Goal: Transaction & Acquisition: Purchase product/service

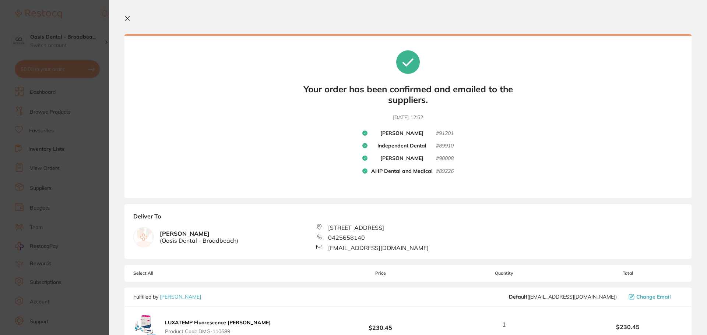
click at [126, 17] on icon at bounding box center [127, 18] width 6 height 6
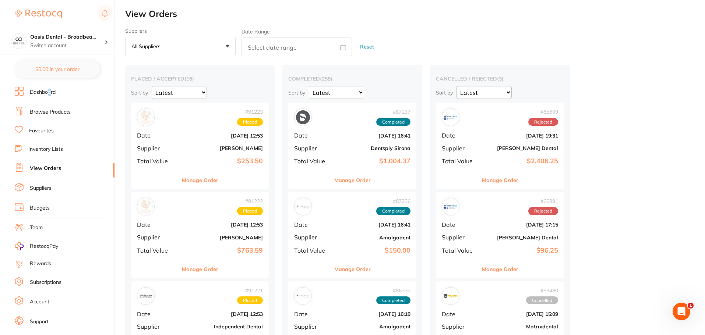
drag, startPoint x: 50, startPoint y: 92, endPoint x: 48, endPoint y: 88, distance: 4.6
click at [48, 88] on li "Dashboard" at bounding box center [65, 92] width 100 height 11
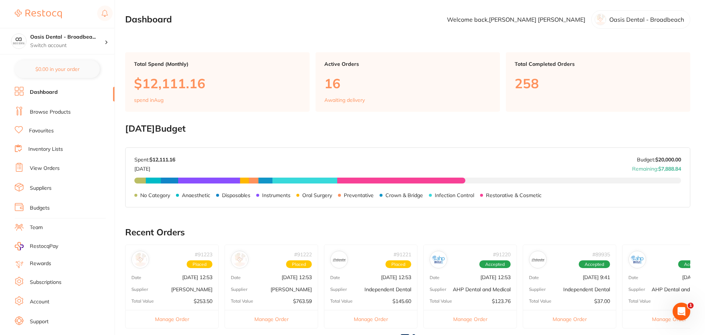
click at [53, 111] on link "Browse Products" at bounding box center [50, 112] width 41 height 7
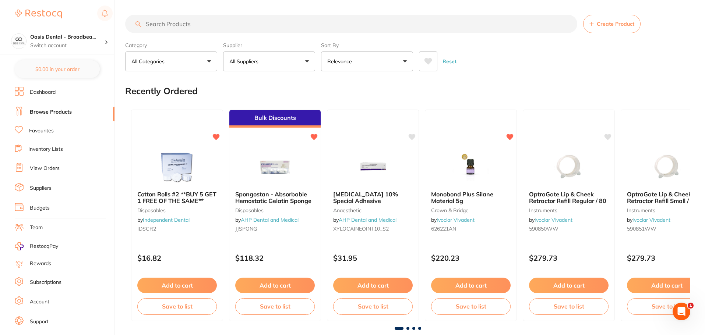
click at [273, 27] on input "search" at bounding box center [351, 24] width 452 height 18
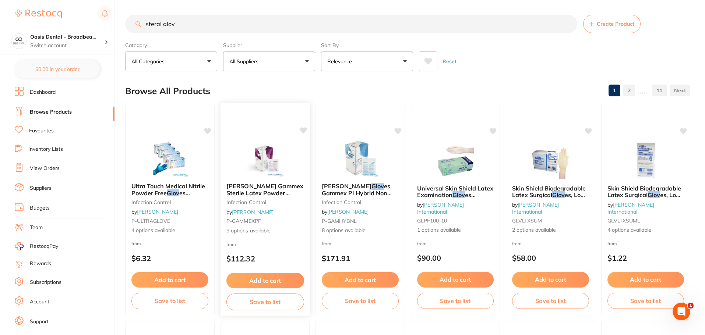
type input "steral glov"
click at [263, 165] on img at bounding box center [265, 158] width 48 height 37
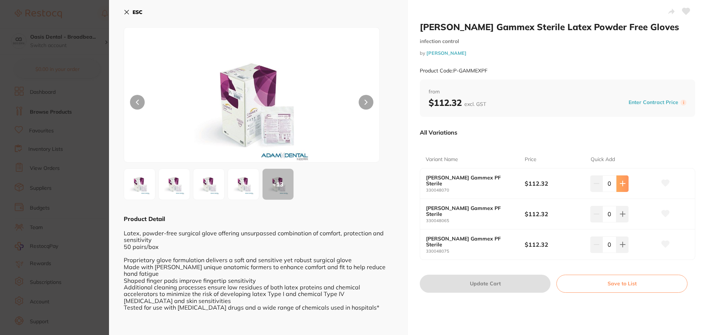
click at [623, 185] on icon at bounding box center [623, 184] width 6 height 6
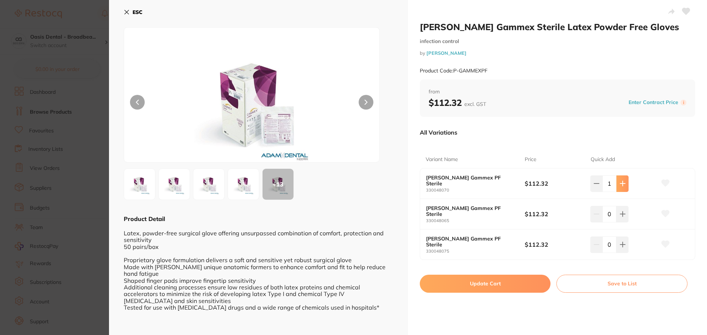
click at [623, 185] on icon at bounding box center [623, 184] width 6 height 6
click at [593, 185] on icon at bounding box center [596, 184] width 6 height 6
type input "2"
click at [478, 285] on button "Update Cart" at bounding box center [485, 284] width 131 height 18
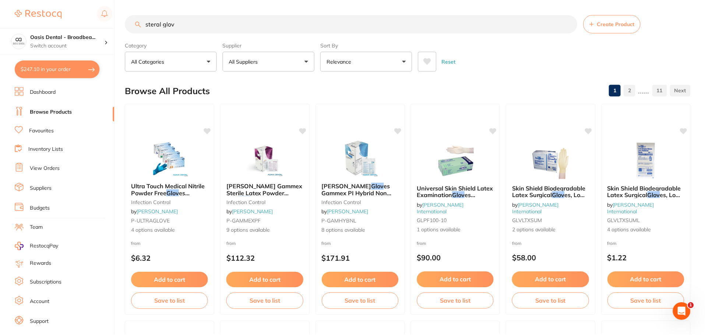
scroll to position [5, 0]
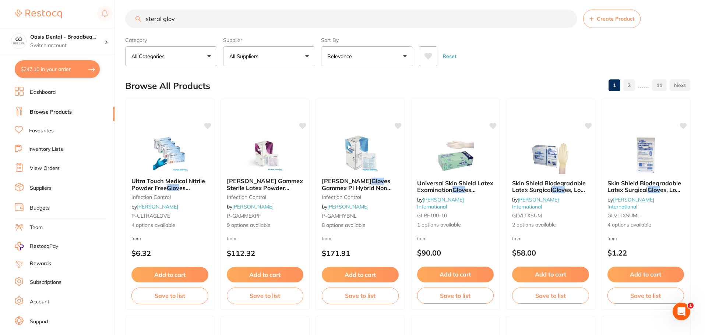
click at [87, 71] on button "$247.10 in your order" at bounding box center [57, 69] width 85 height 18
checkbox input "true"
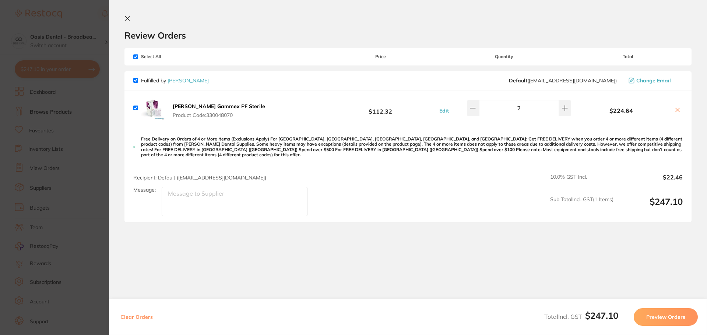
click at [650, 318] on button "Preview Orders" at bounding box center [666, 318] width 64 height 18
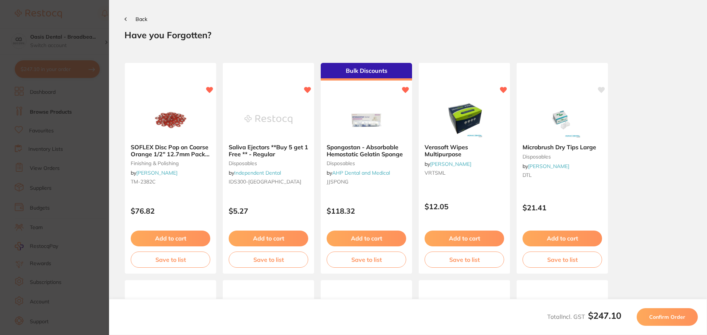
click at [666, 317] on span "Confirm Order" at bounding box center [667, 317] width 36 height 7
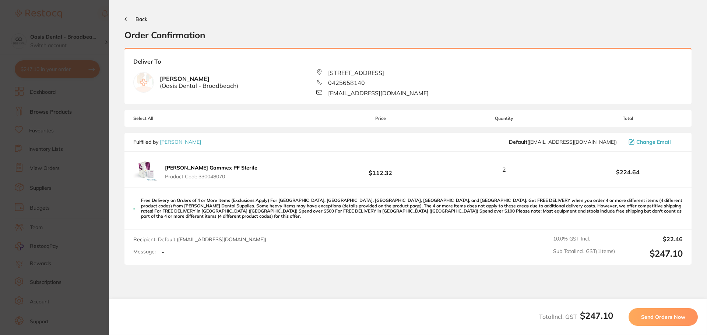
click at [666, 317] on span "Send Orders Now" at bounding box center [663, 317] width 44 height 7
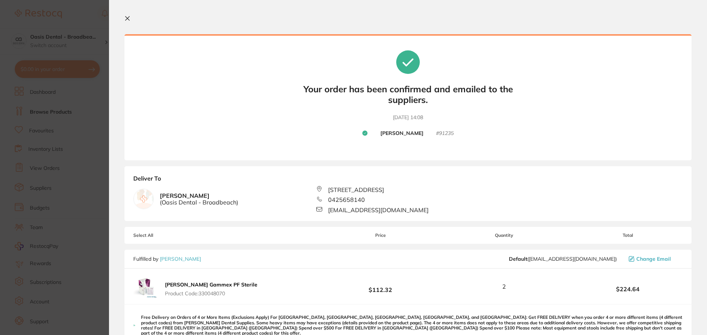
click at [128, 18] on icon at bounding box center [127, 18] width 6 height 6
